Goal: Transaction & Acquisition: Purchase product/service

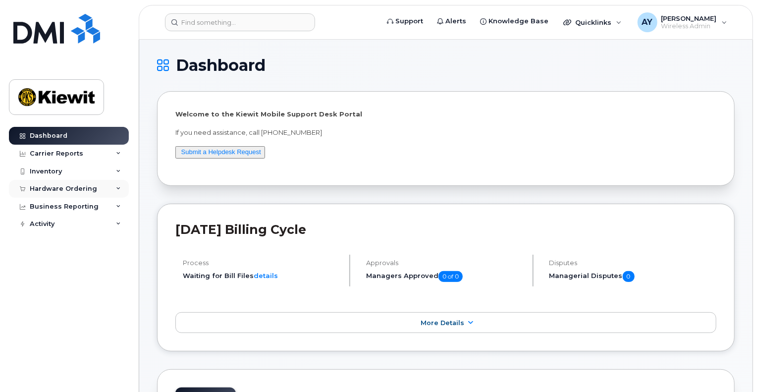
click at [50, 182] on div "Hardware Ordering" at bounding box center [69, 189] width 120 height 18
click at [51, 210] on div "Overview" at bounding box center [50, 207] width 32 height 9
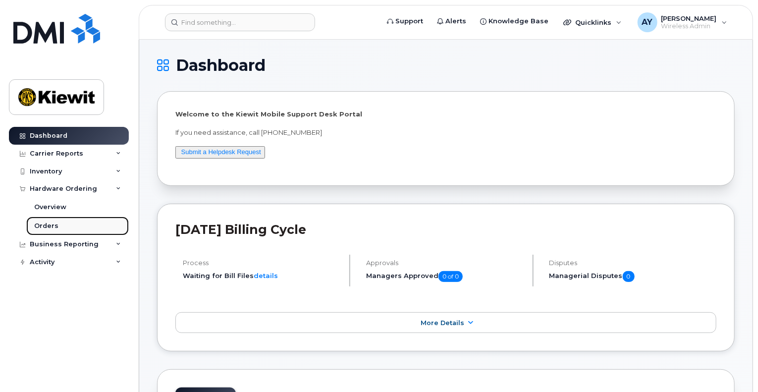
click at [48, 224] on div "Orders" at bounding box center [46, 226] width 24 height 9
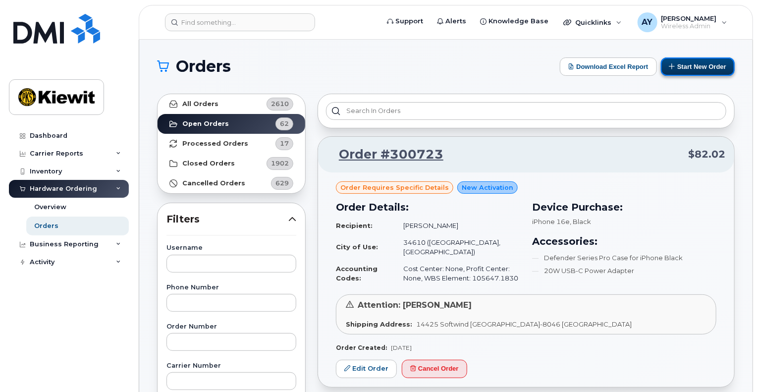
click at [693, 71] on button "Start New Order" at bounding box center [698, 66] width 74 height 18
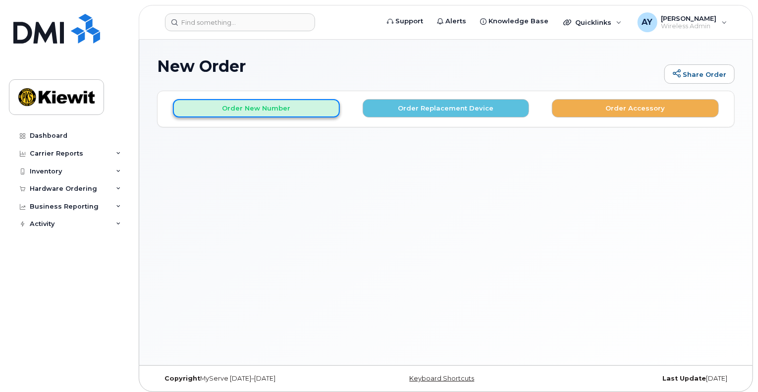
click at [276, 106] on button "Order New Number" at bounding box center [256, 108] width 167 height 18
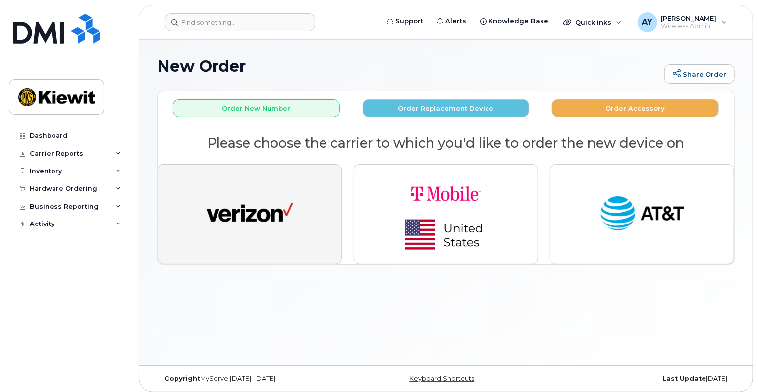
click at [263, 208] on img "button" at bounding box center [250, 214] width 87 height 45
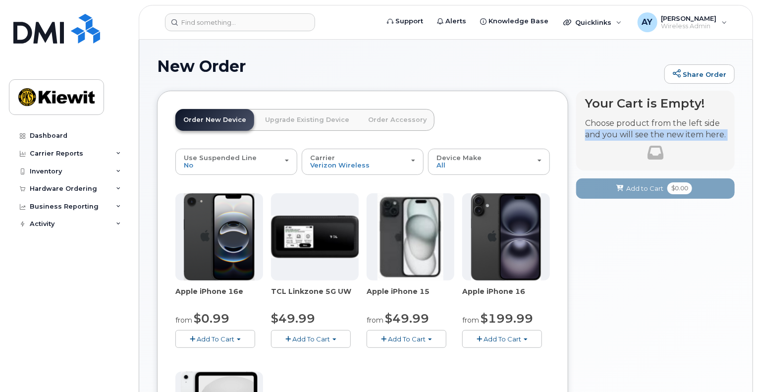
drag, startPoint x: 755, startPoint y: 117, endPoint x: 758, endPoint y: 174, distance: 56.5
click at [758, 174] on body "Support Alerts Knowledge Base Quicklinks Suspend / Cancel Device Change SIM Car…" at bounding box center [379, 328] width 758 height 657
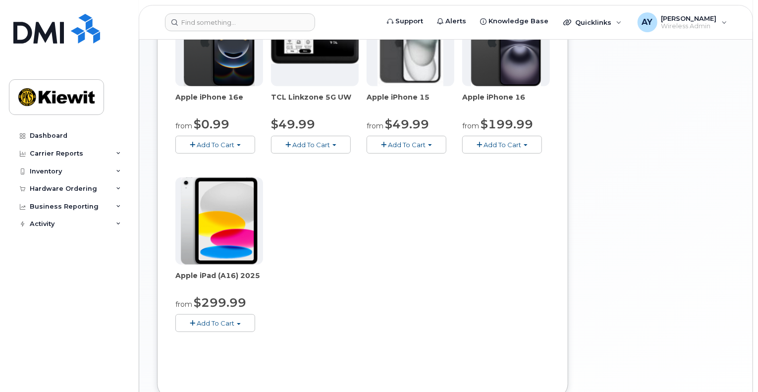
scroll to position [196, 0]
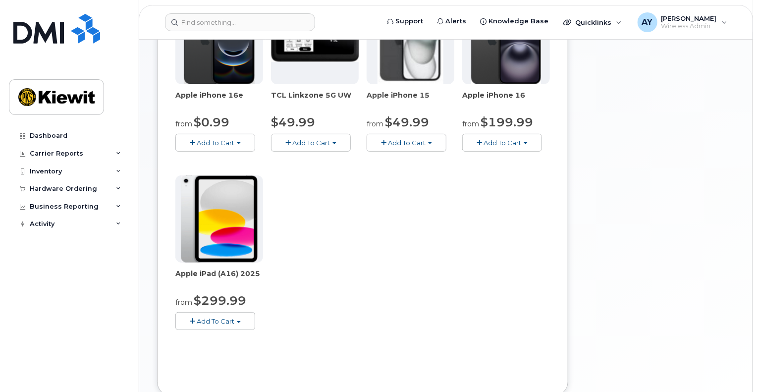
click at [233, 324] on span "Add To Cart" at bounding box center [216, 321] width 38 height 8
